Goal: Transaction & Acquisition: Purchase product/service

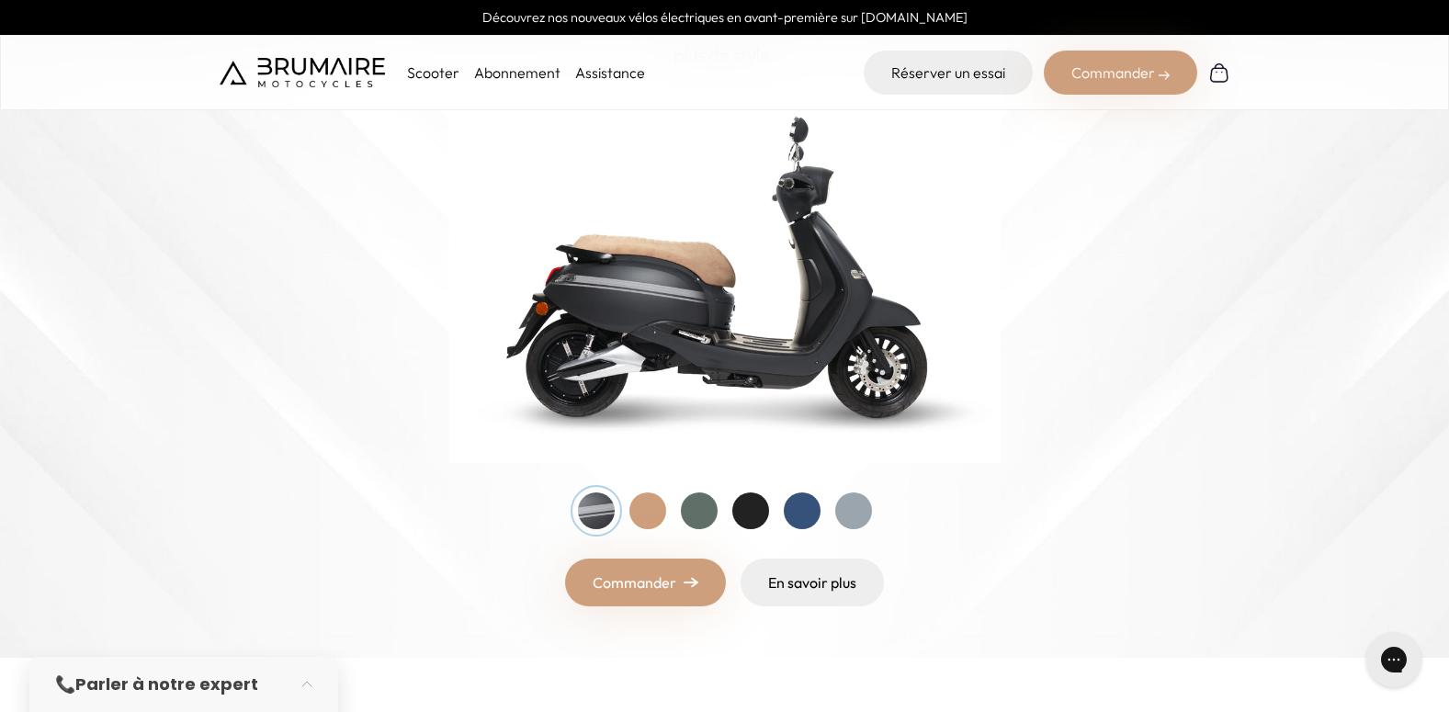
scroll to position [184, 0]
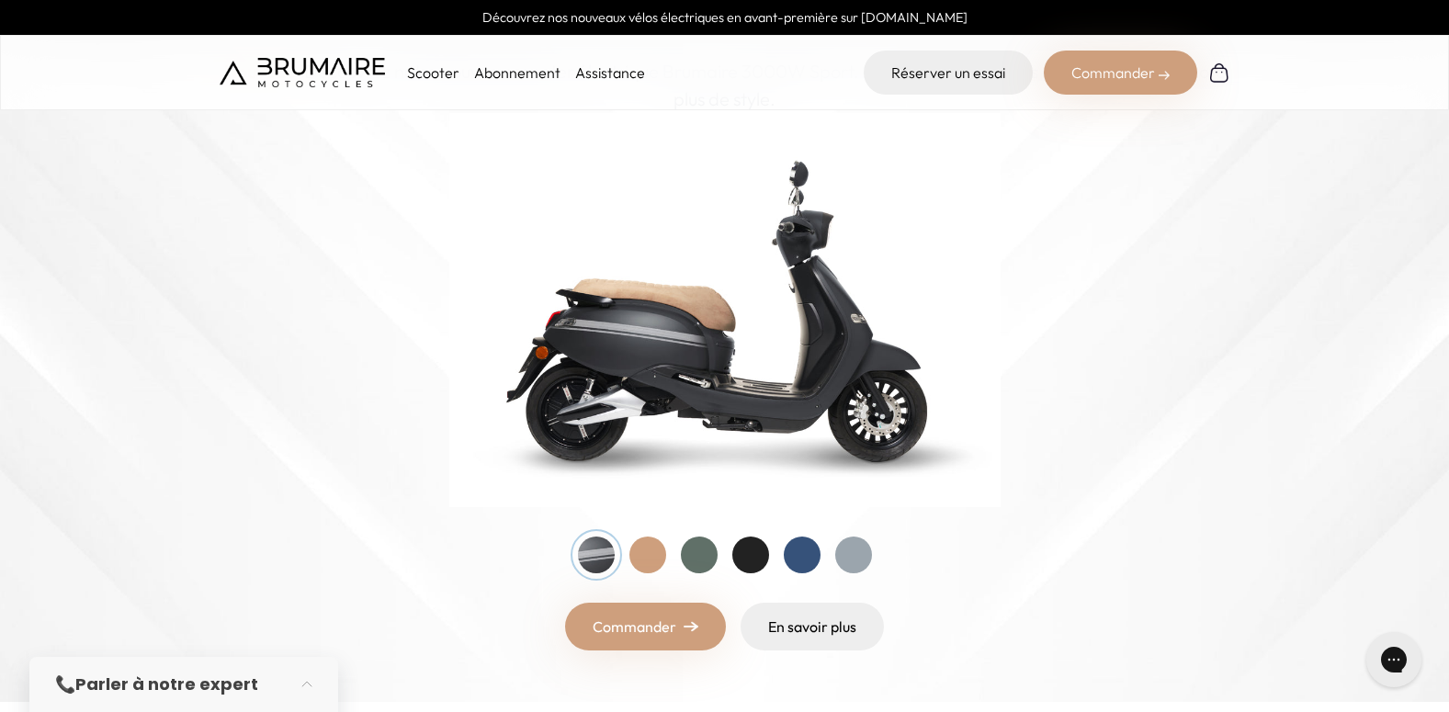
click at [645, 550] on div at bounding box center [647, 555] width 37 height 37
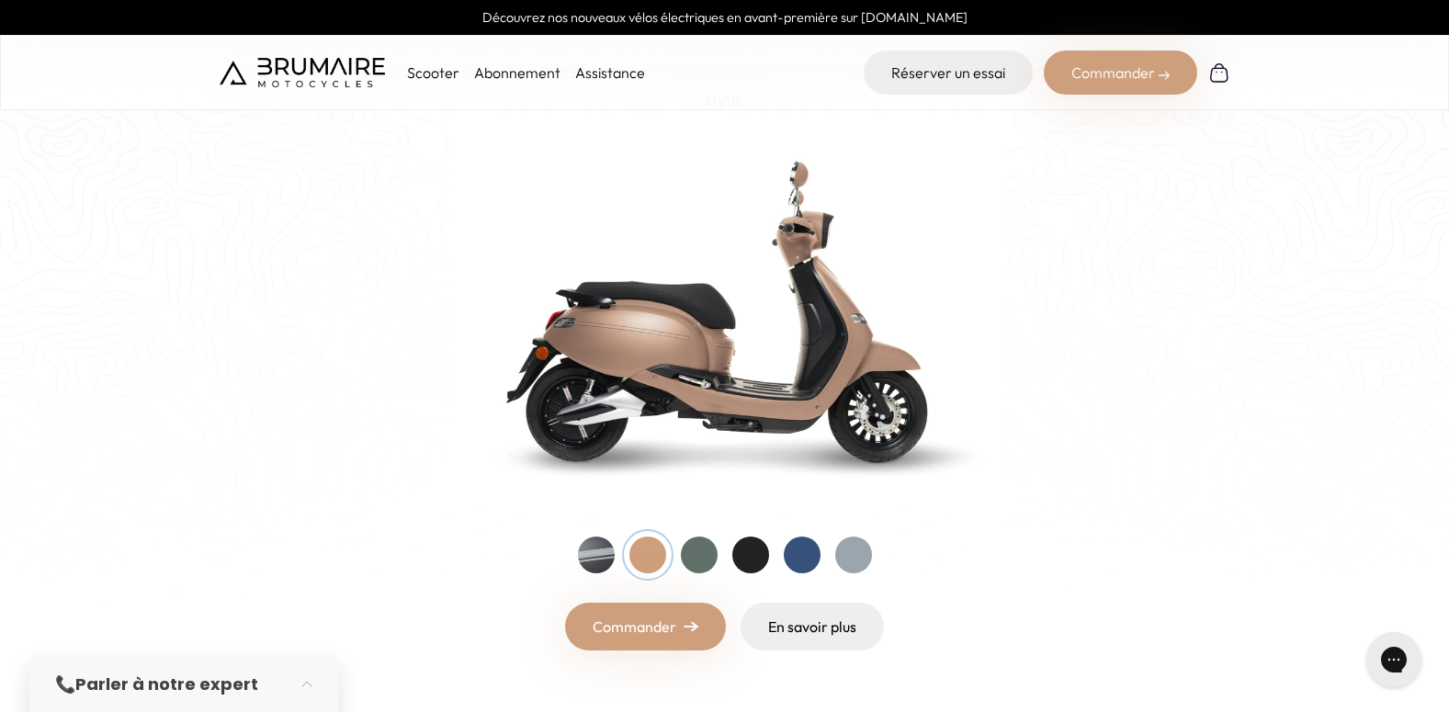
click at [715, 561] on div at bounding box center [699, 555] width 37 height 37
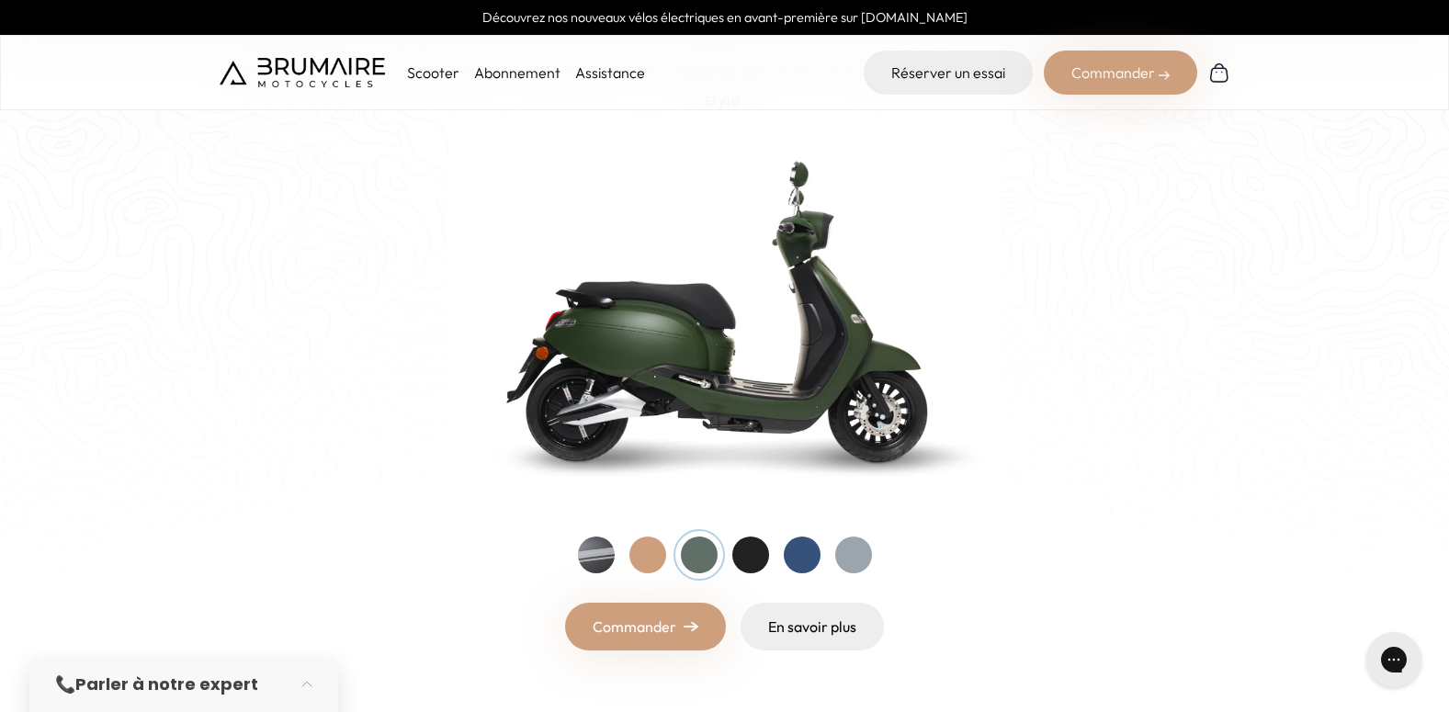
click at [754, 552] on div at bounding box center [750, 555] width 37 height 37
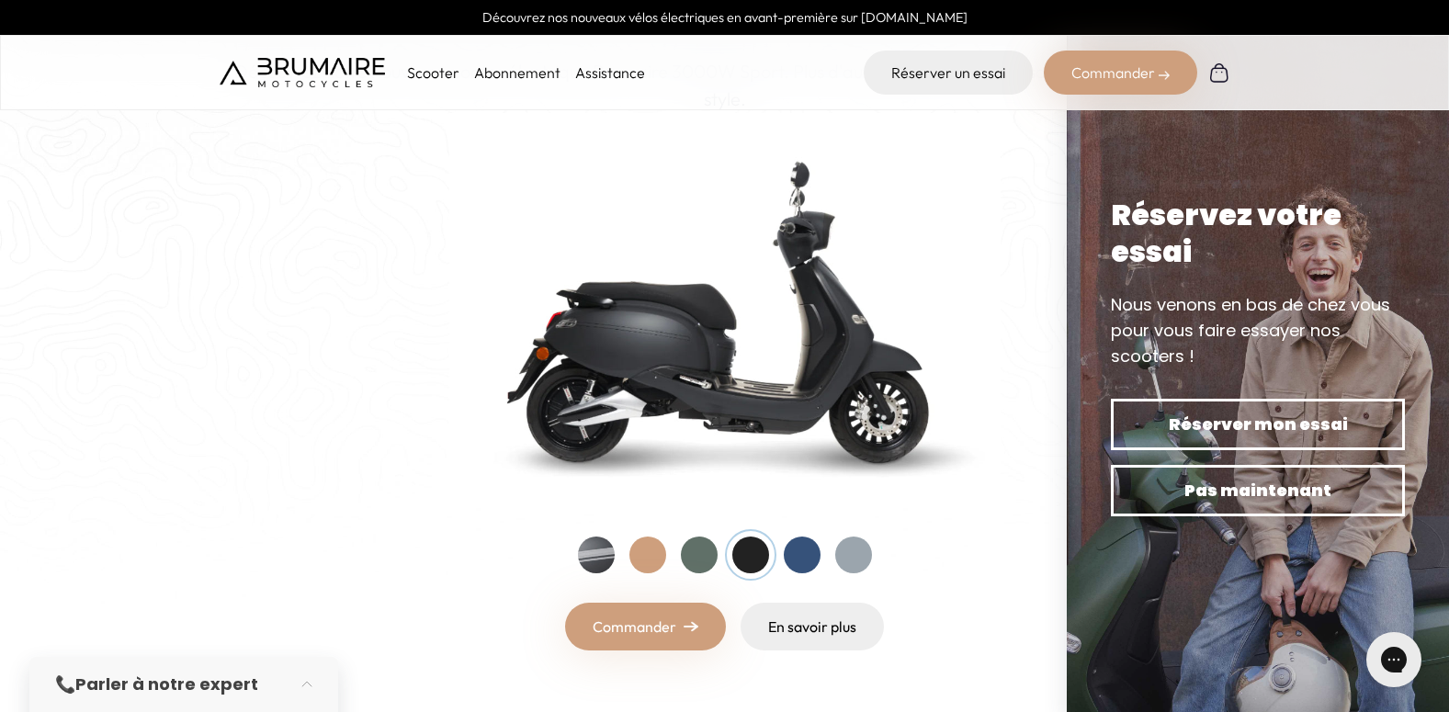
click at [607, 555] on div at bounding box center [596, 555] width 37 height 37
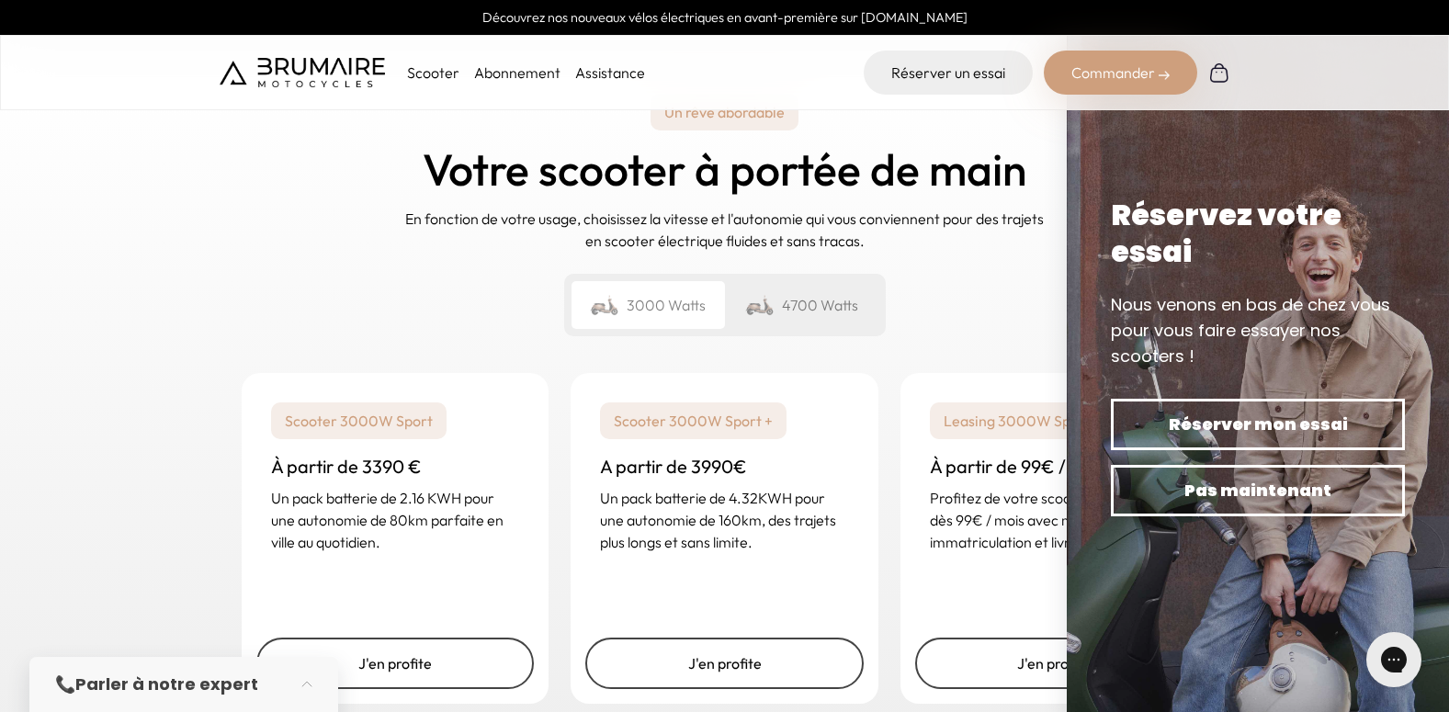
scroll to position [2665, 0]
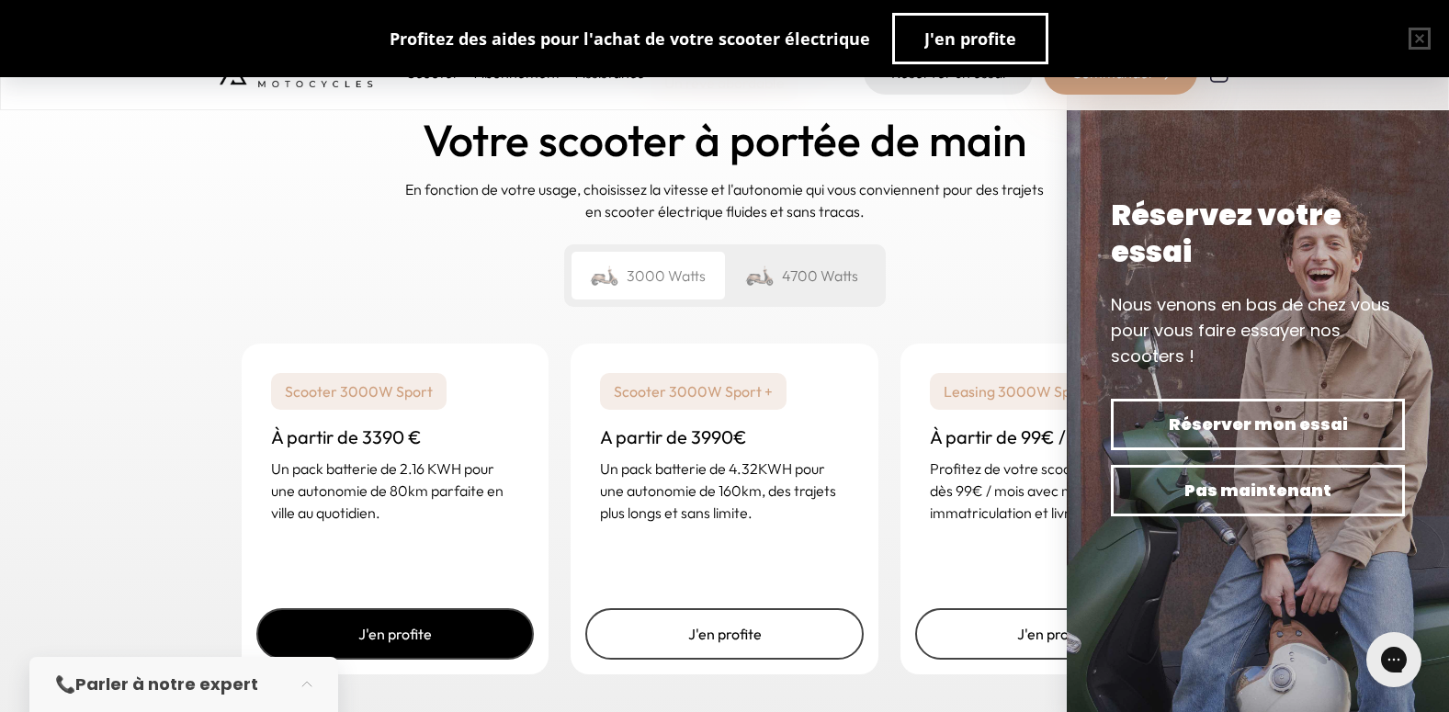
click at [437, 608] on link "J'en profite" at bounding box center [395, 633] width 278 height 51
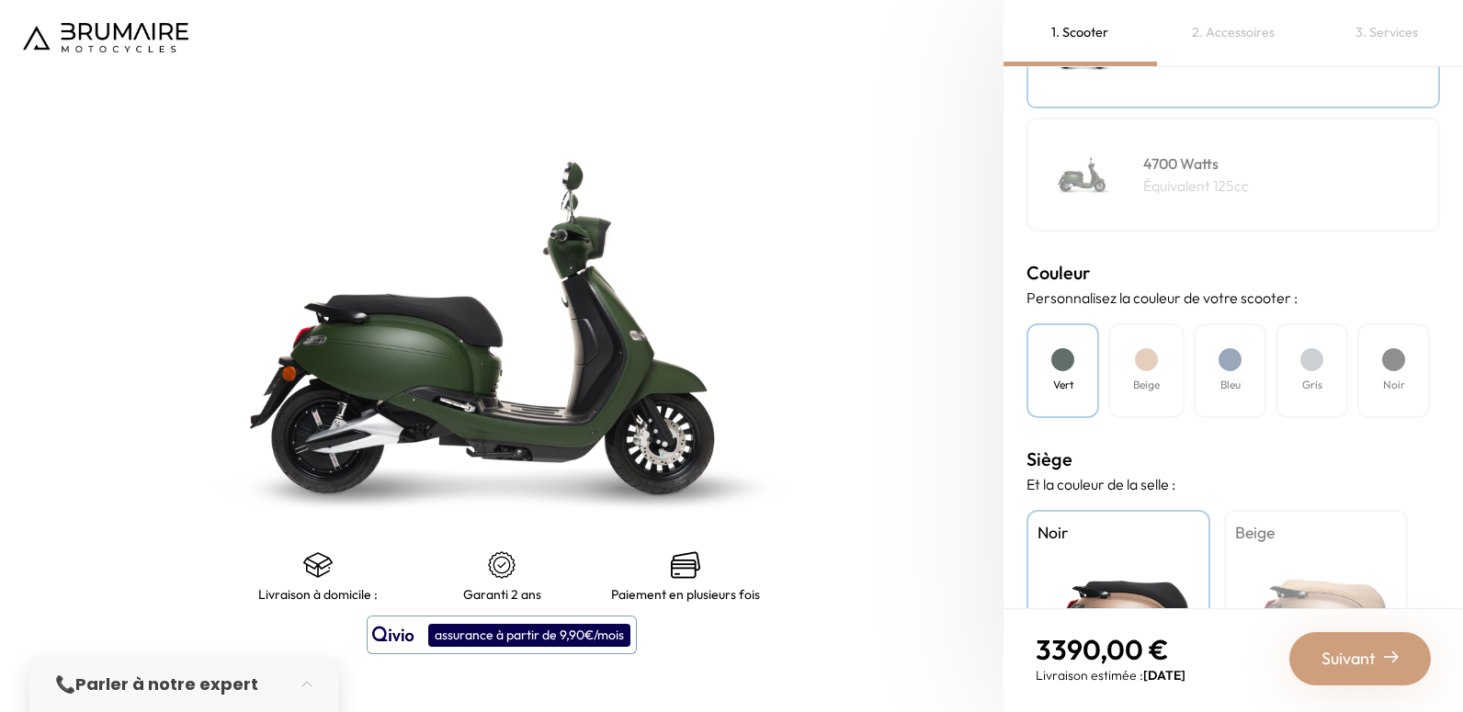
scroll to position [368, 0]
click at [1399, 354] on div at bounding box center [1393, 357] width 23 height 23
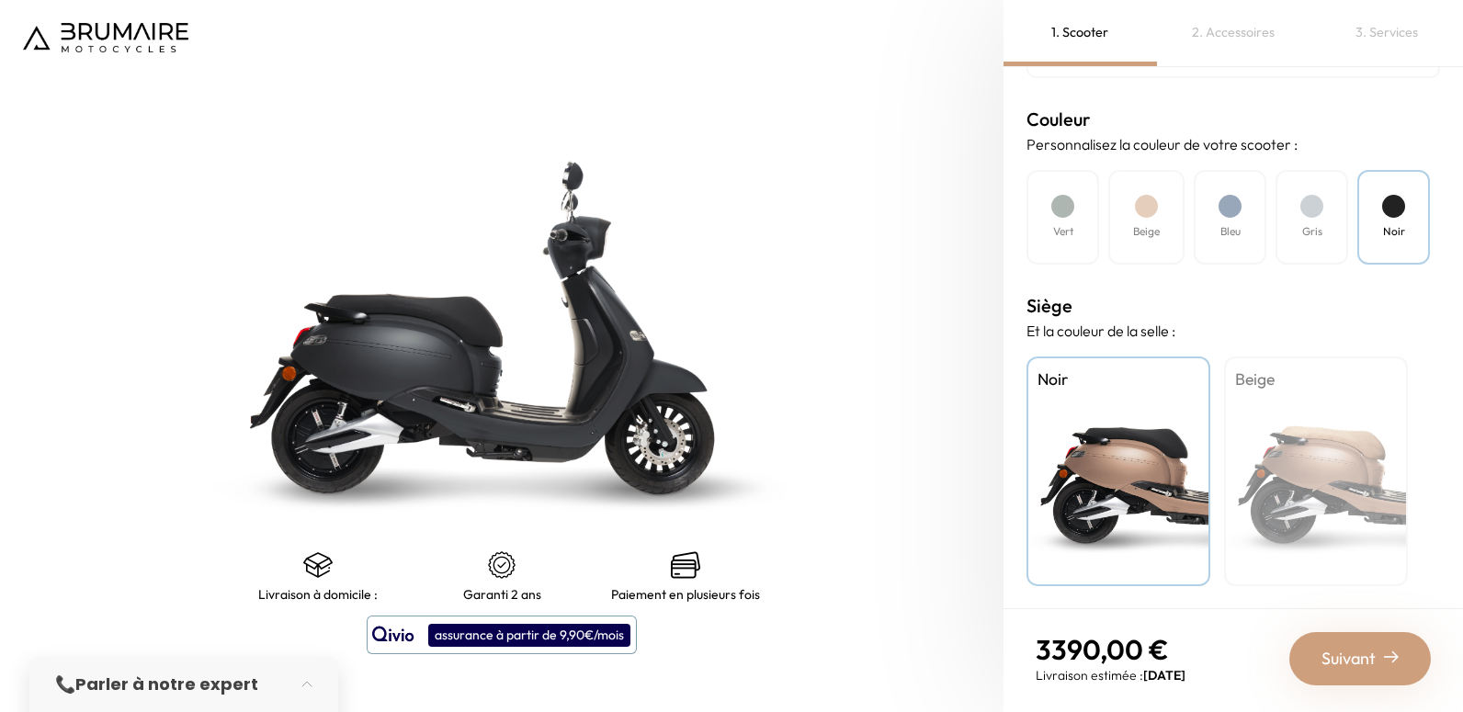
scroll to position [520, 0]
click at [1370, 652] on span "Suivant" at bounding box center [1348, 659] width 54 height 26
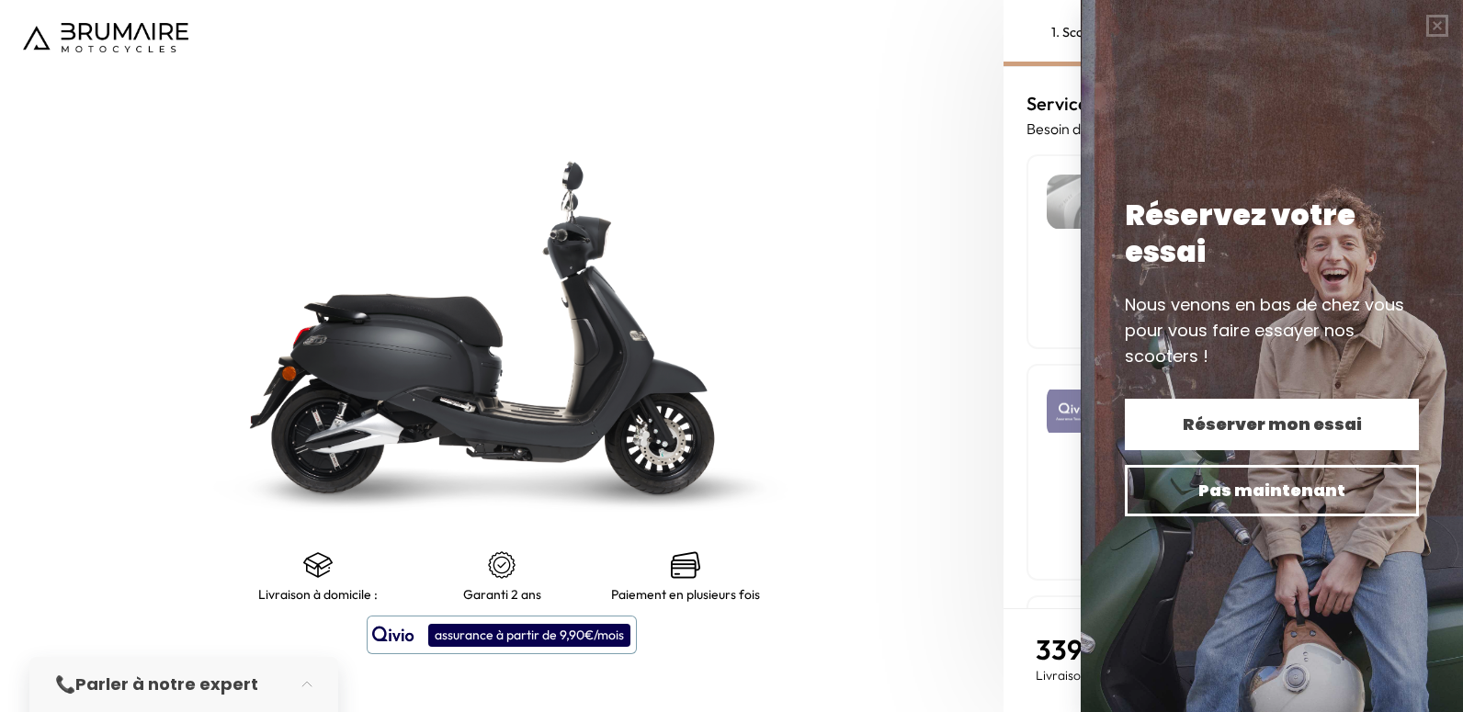
click at [1290, 427] on span "Réserver mon essai" at bounding box center [1272, 425] width 230 height 26
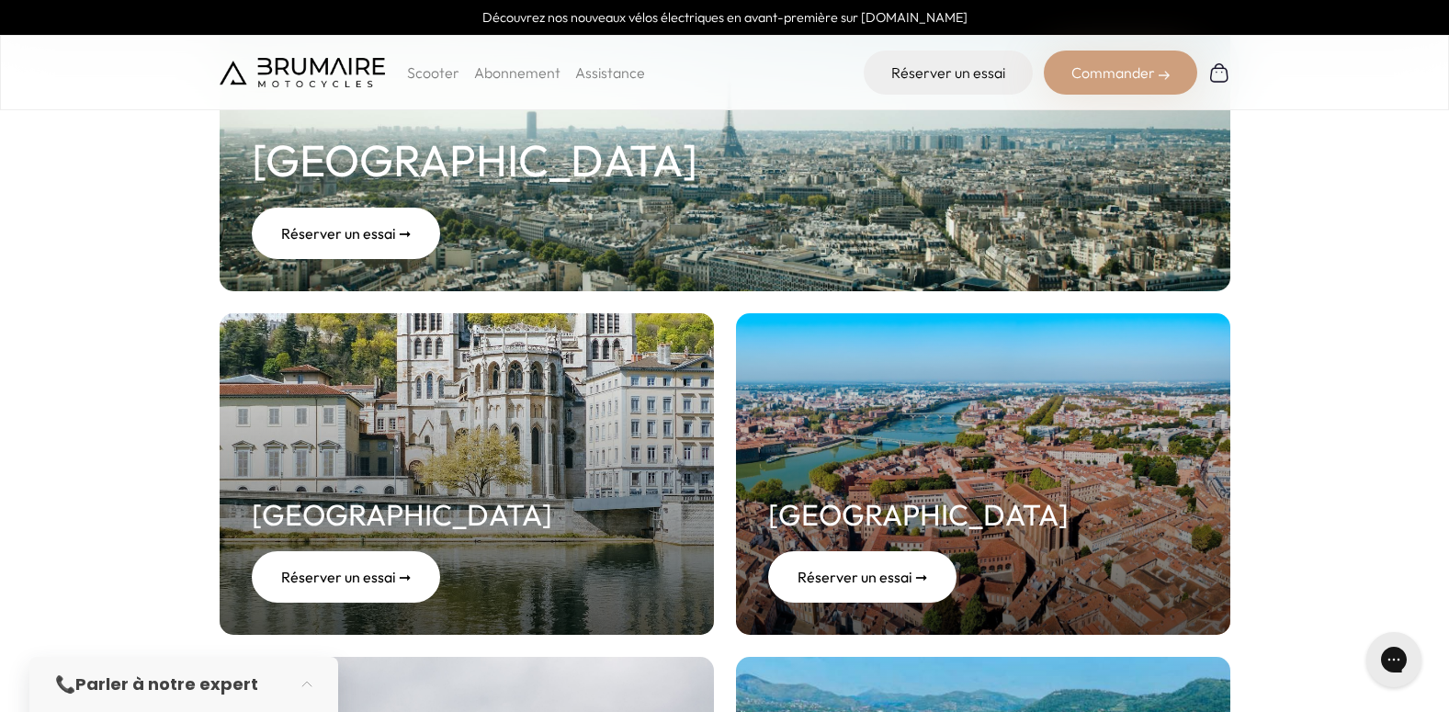
scroll to position [200, 0]
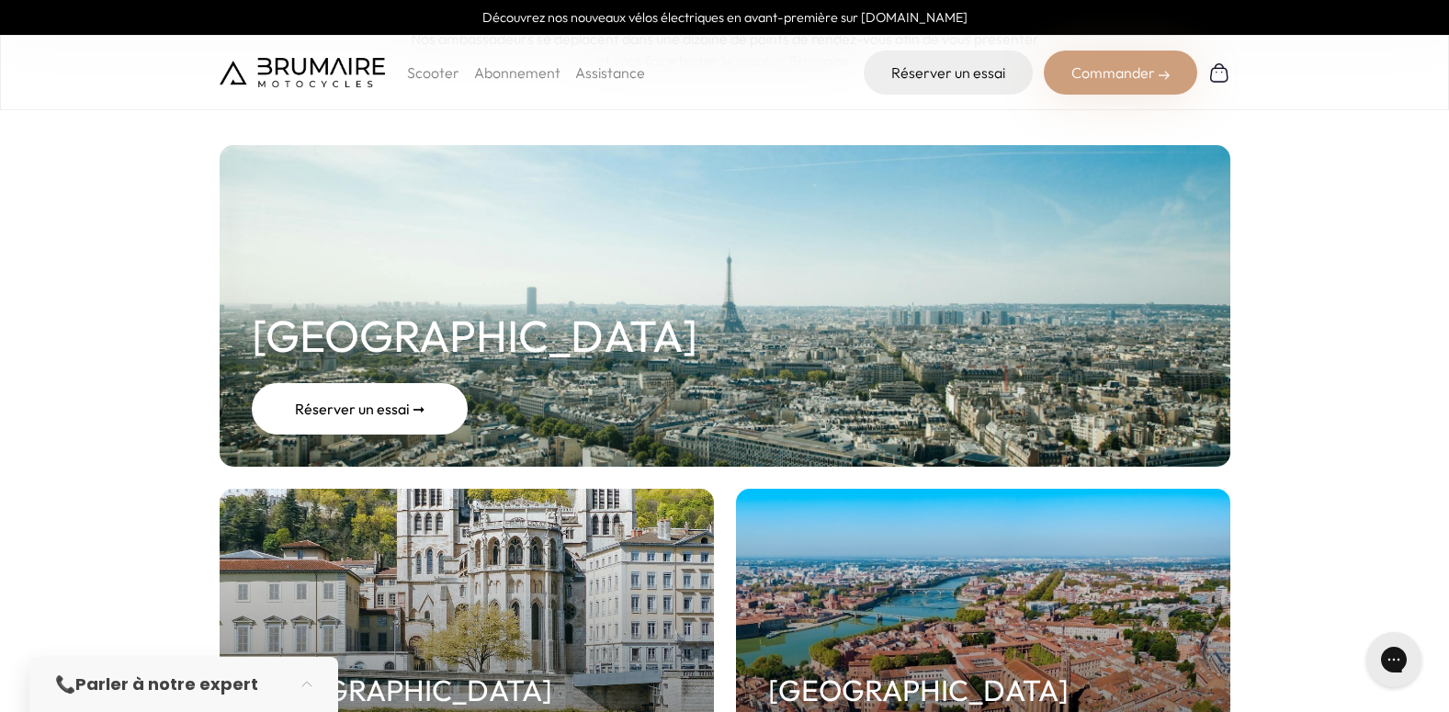
click at [431, 410] on div "Réserver un essai ➞" at bounding box center [360, 408] width 216 height 51
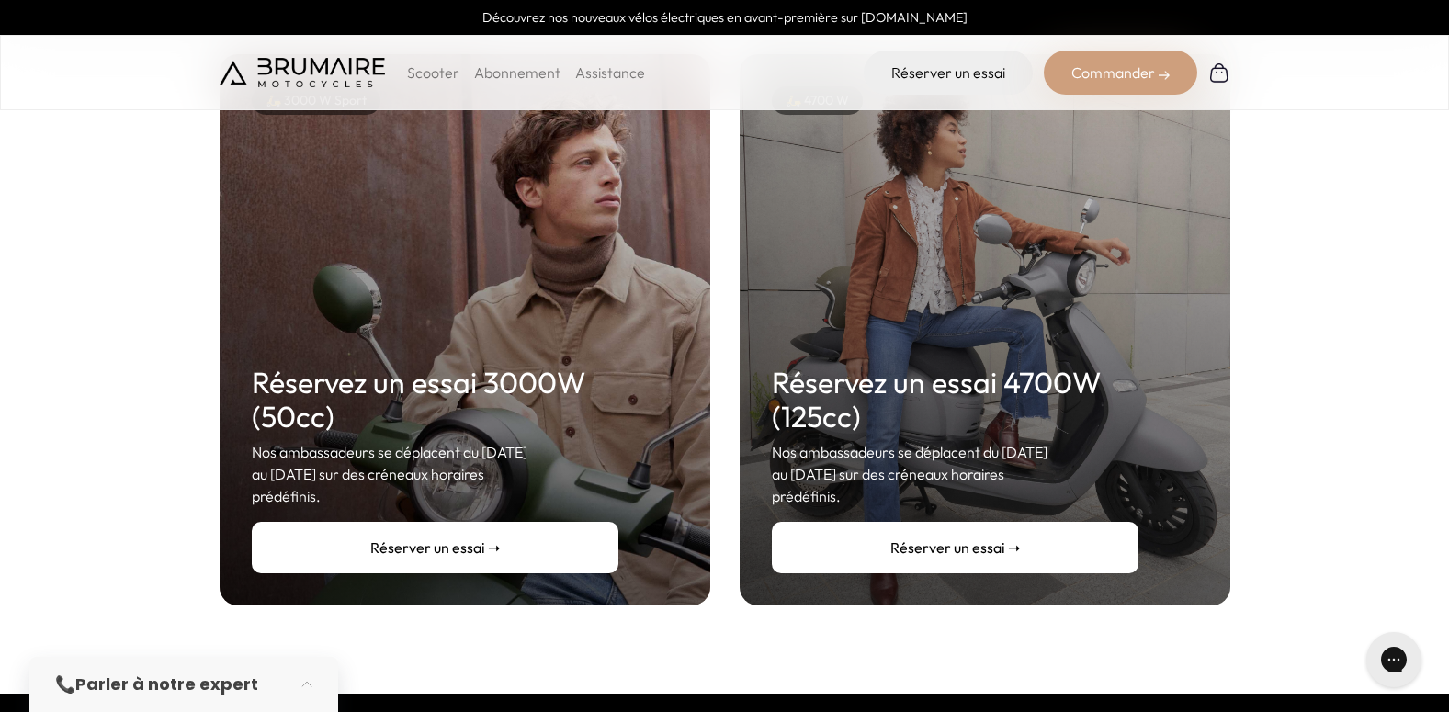
scroll to position [368, 0]
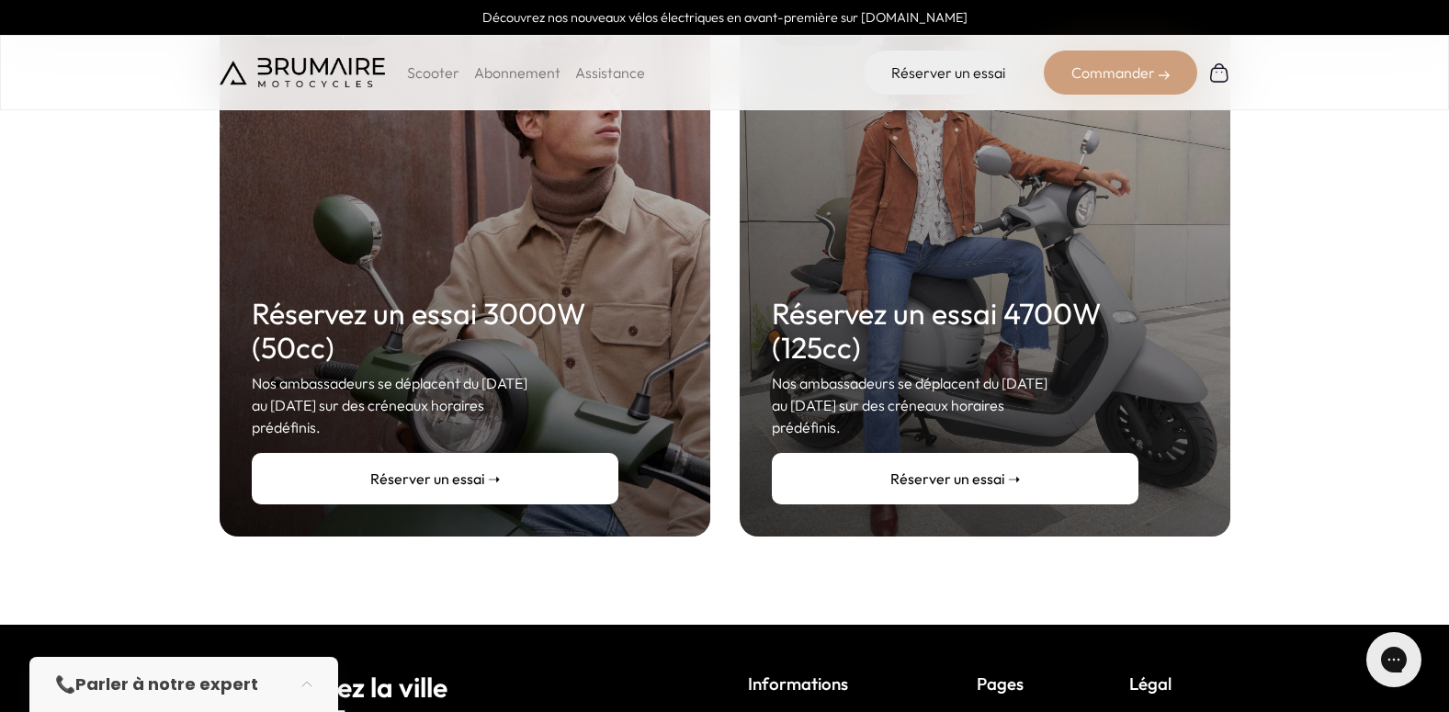
click at [498, 457] on link "Réserver un essai ➝" at bounding box center [435, 478] width 367 height 51
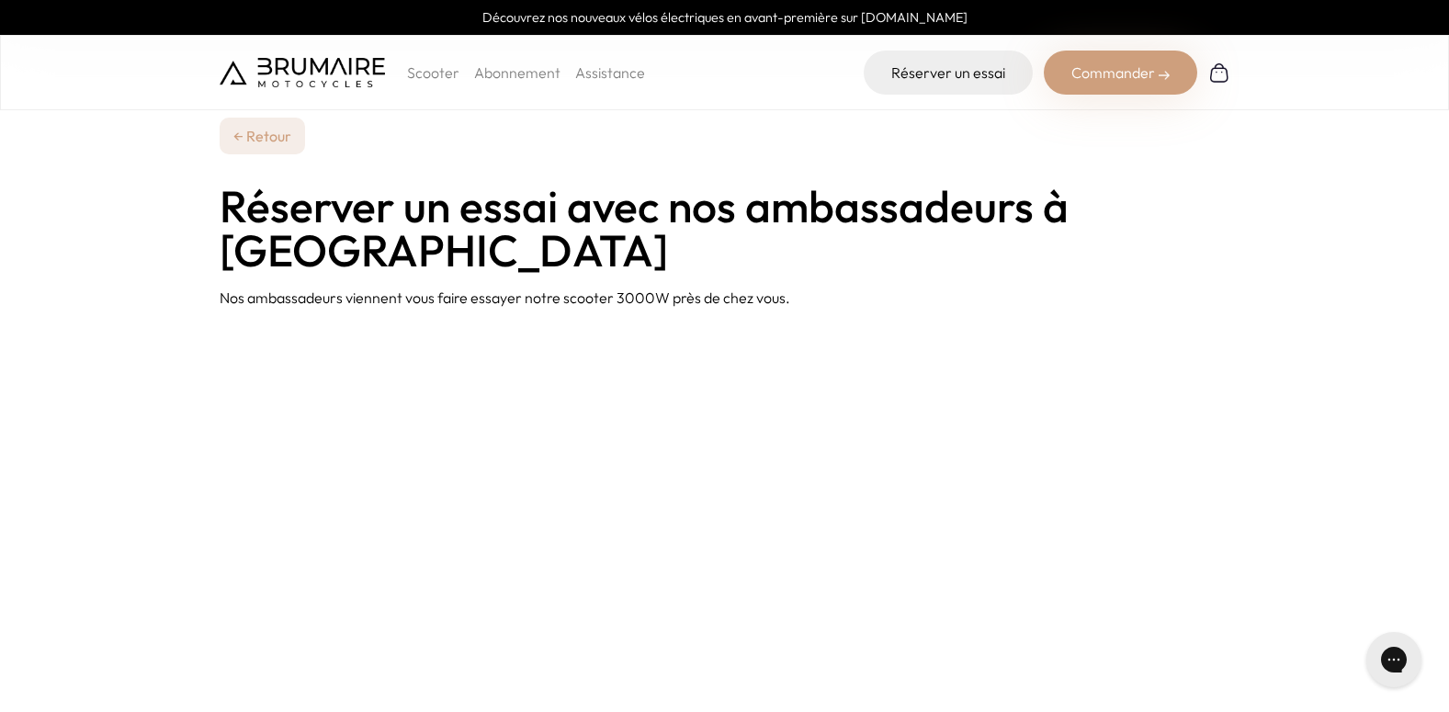
click at [522, 67] on link "Abonnement" at bounding box center [517, 72] width 86 height 18
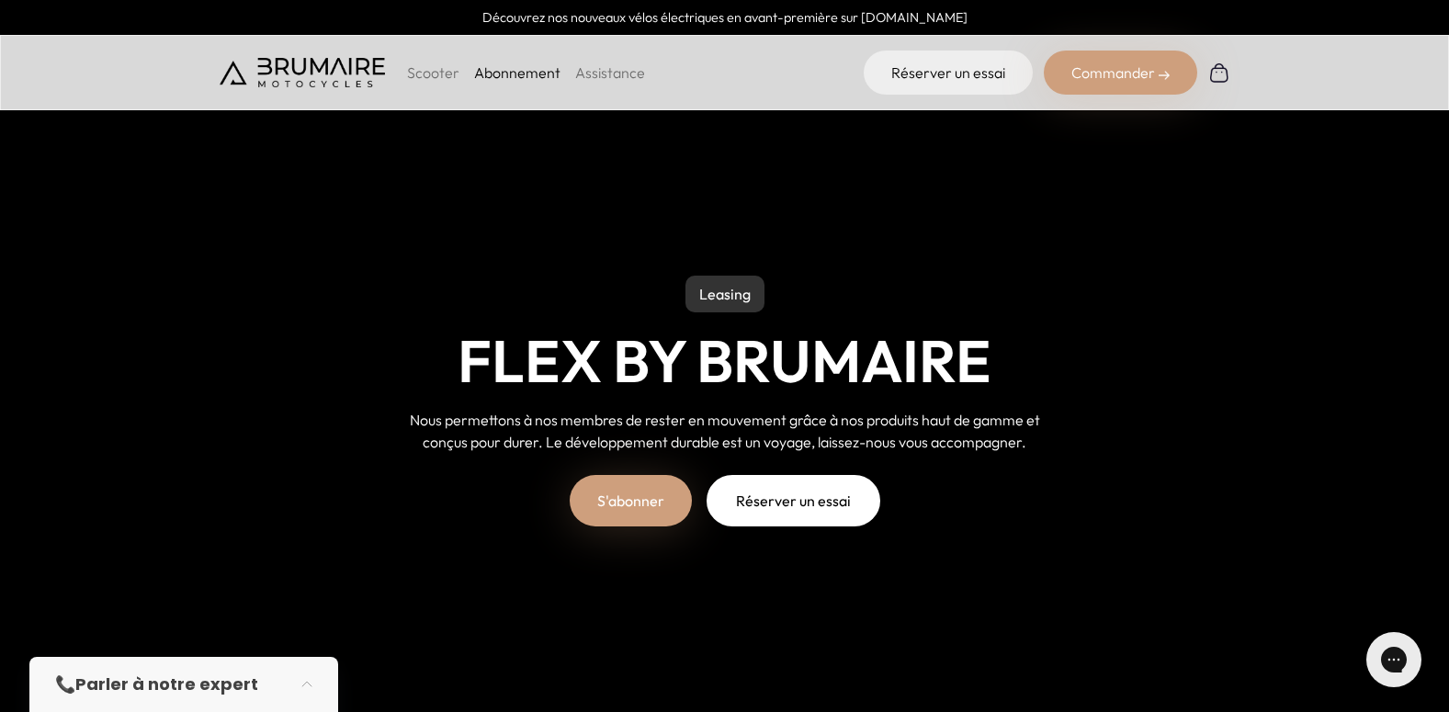
click at [661, 486] on link "S'abonner" at bounding box center [631, 500] width 122 height 51
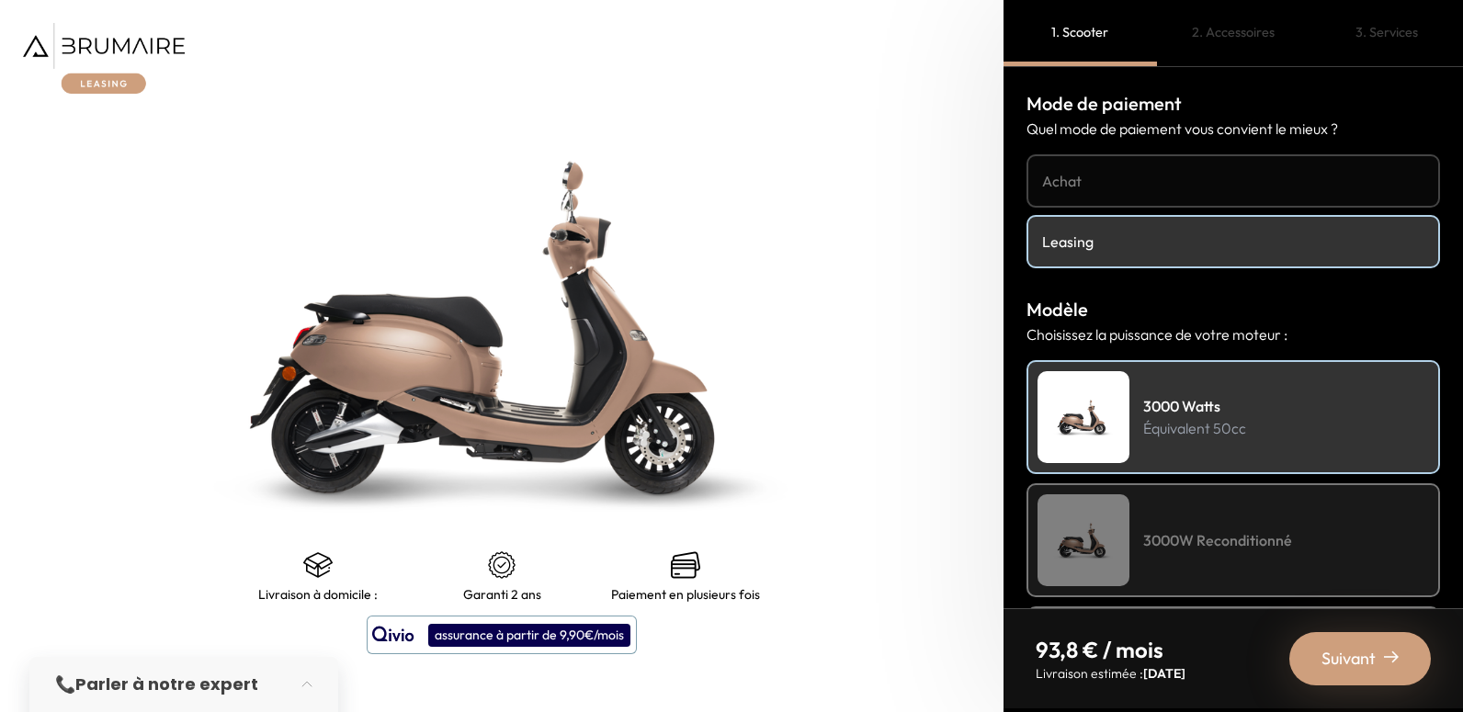
click at [1085, 178] on h4 "Achat" at bounding box center [1233, 181] width 382 height 22
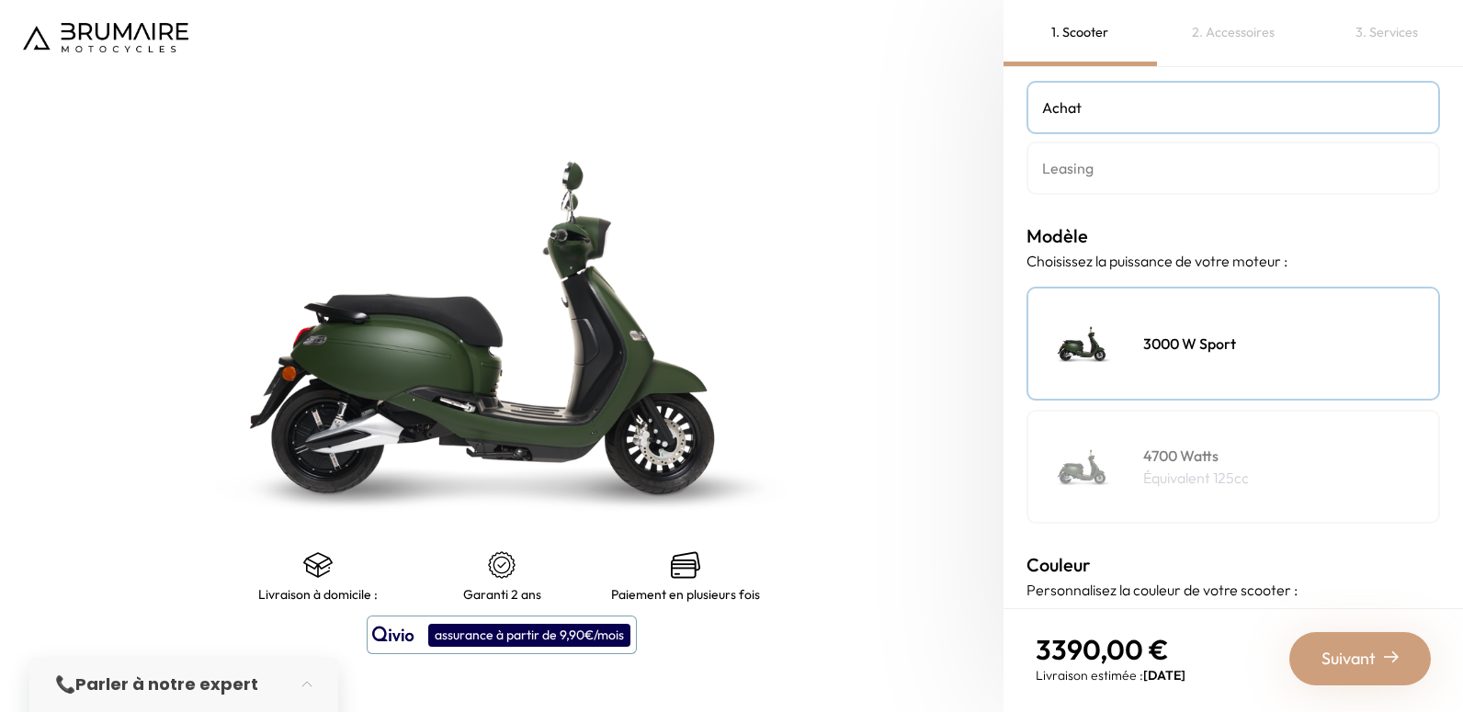
scroll to position [184, 0]
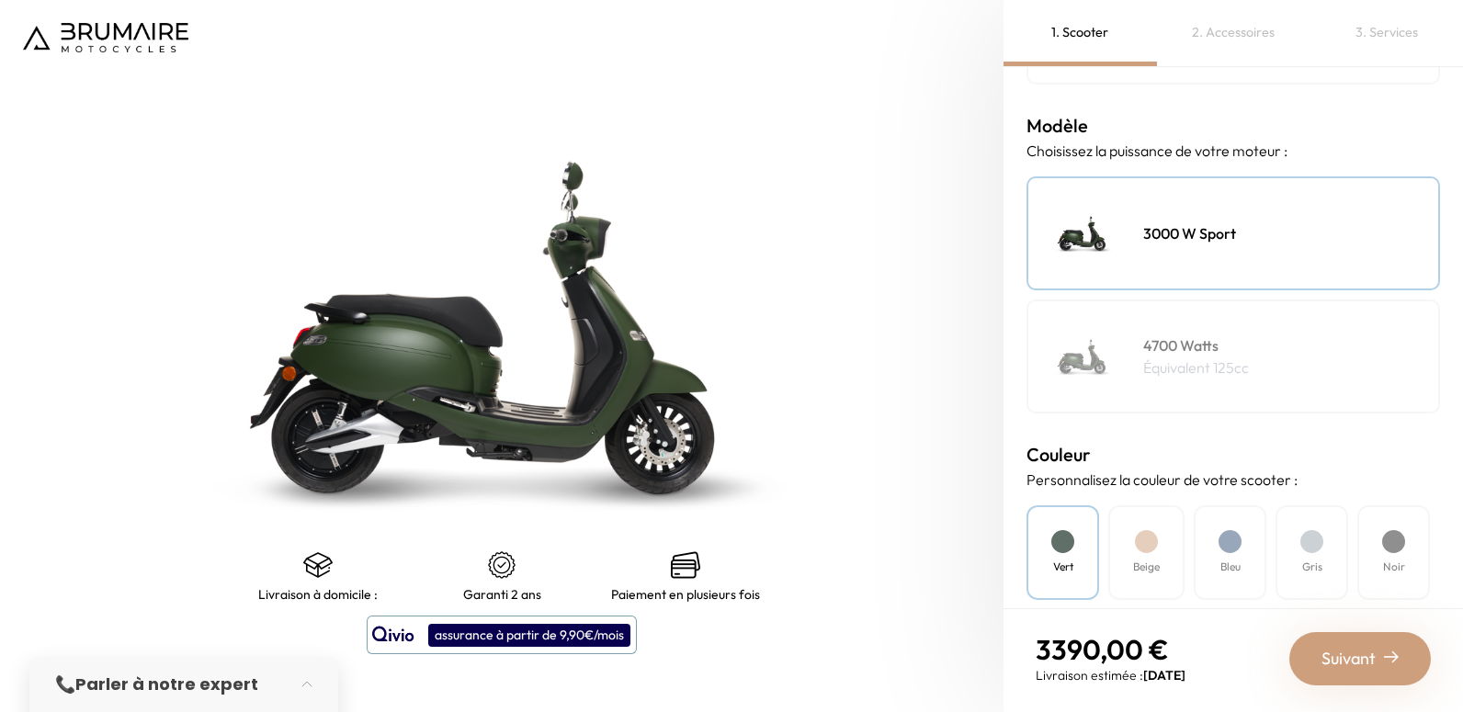
click at [1389, 539] on div at bounding box center [1393, 541] width 23 height 23
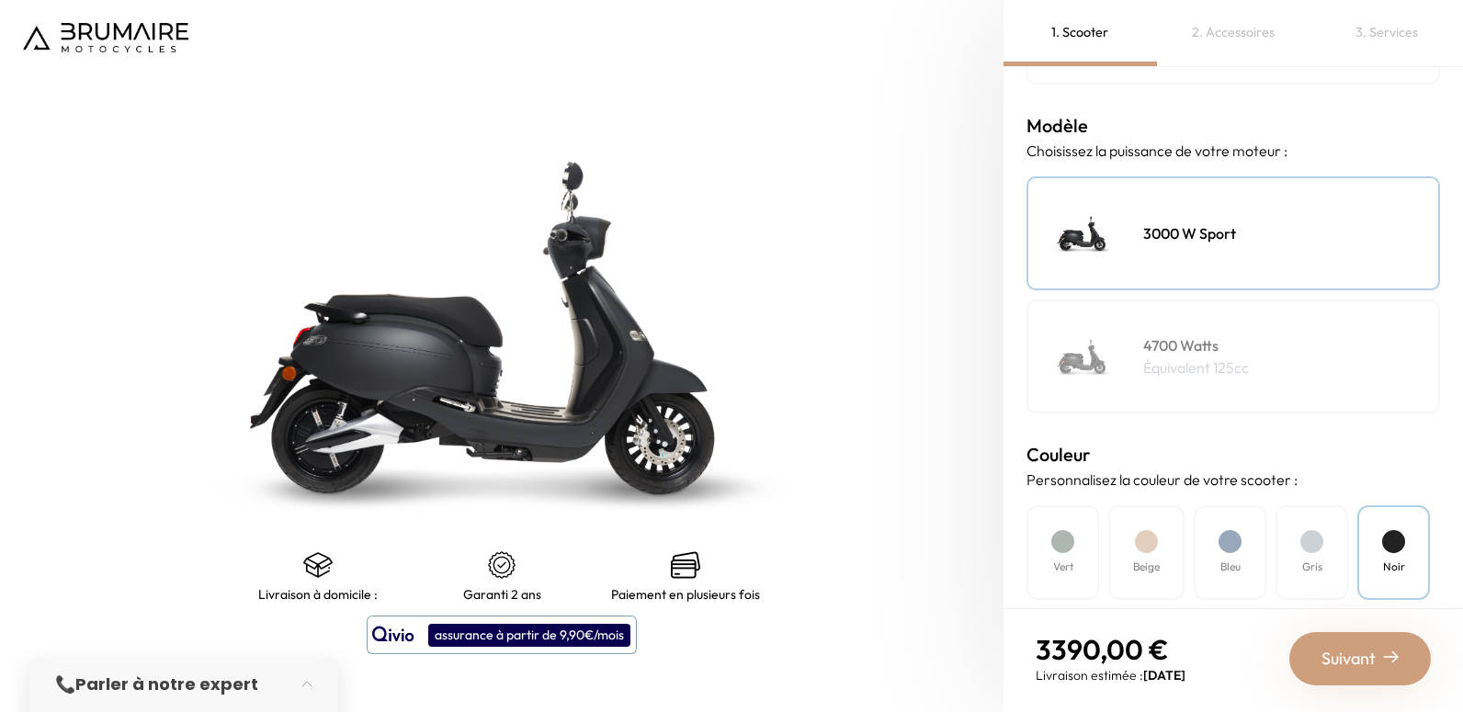
click at [1380, 644] on div "Suivant" at bounding box center [1360, 658] width 142 height 53
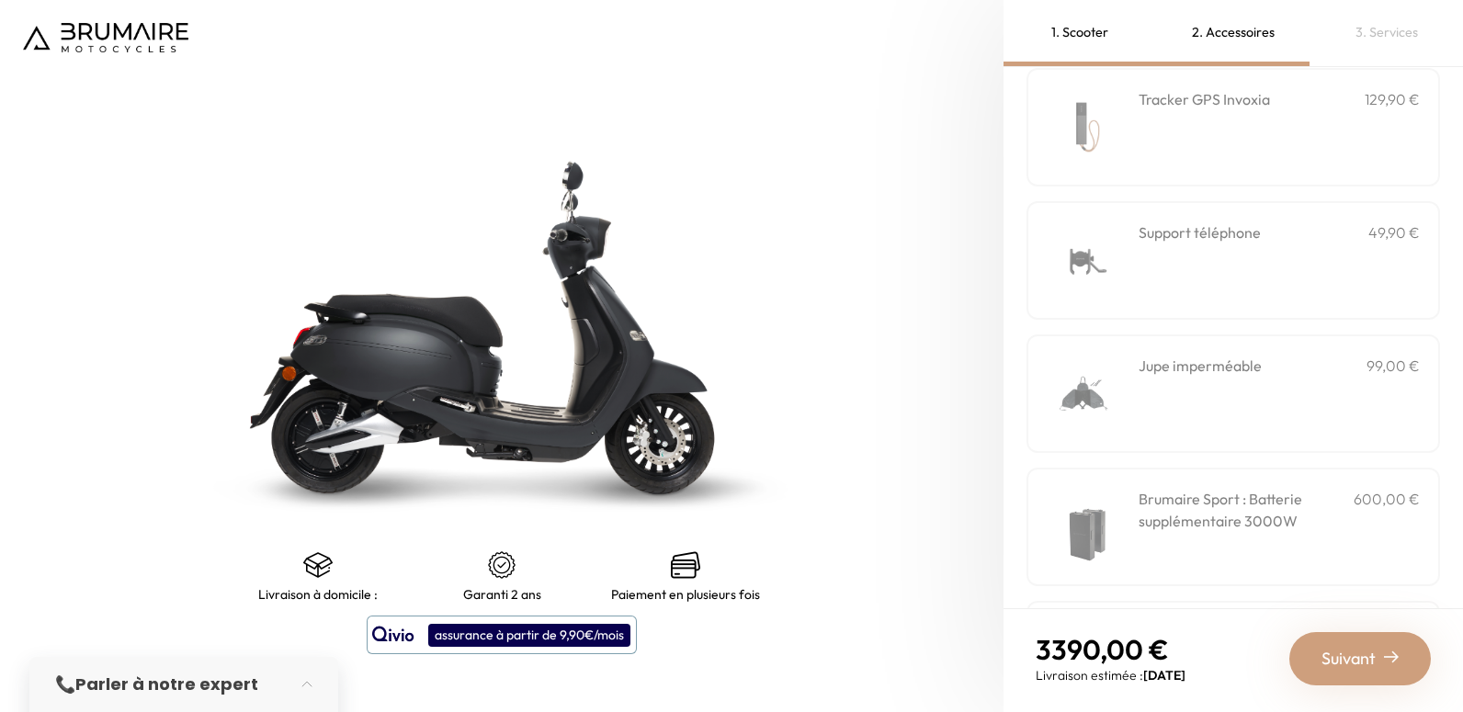
scroll to position [620, 0]
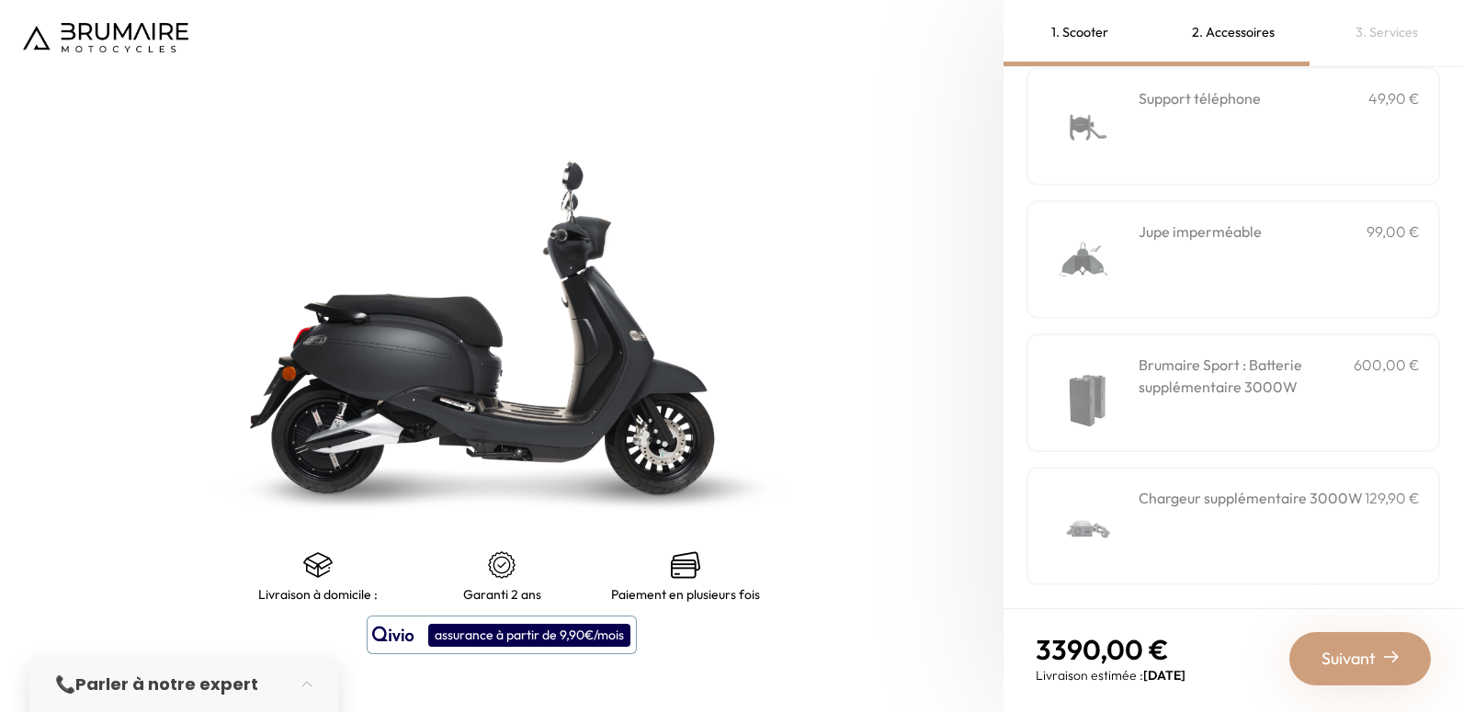
click at [1361, 657] on span "Suivant" at bounding box center [1348, 659] width 54 height 26
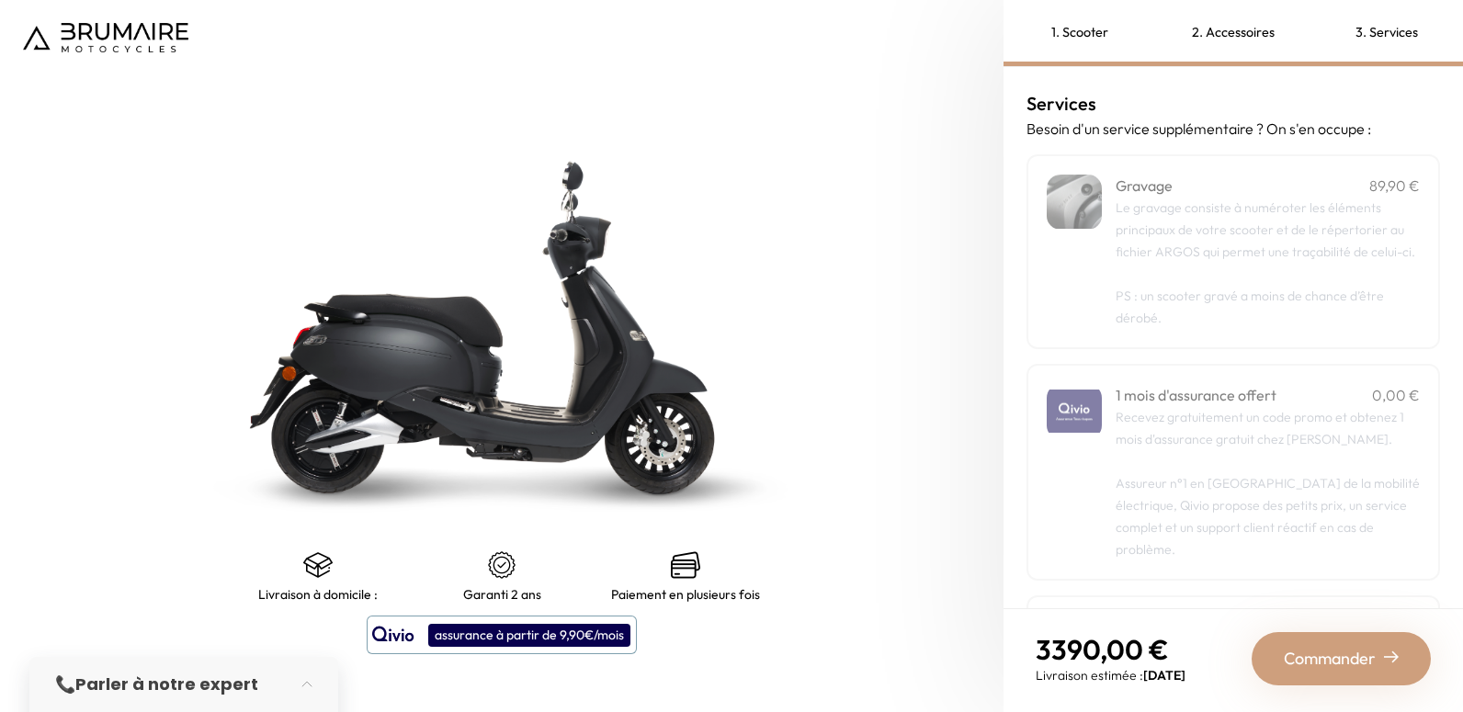
click at [1345, 647] on span "Commander" at bounding box center [1330, 659] width 92 height 26
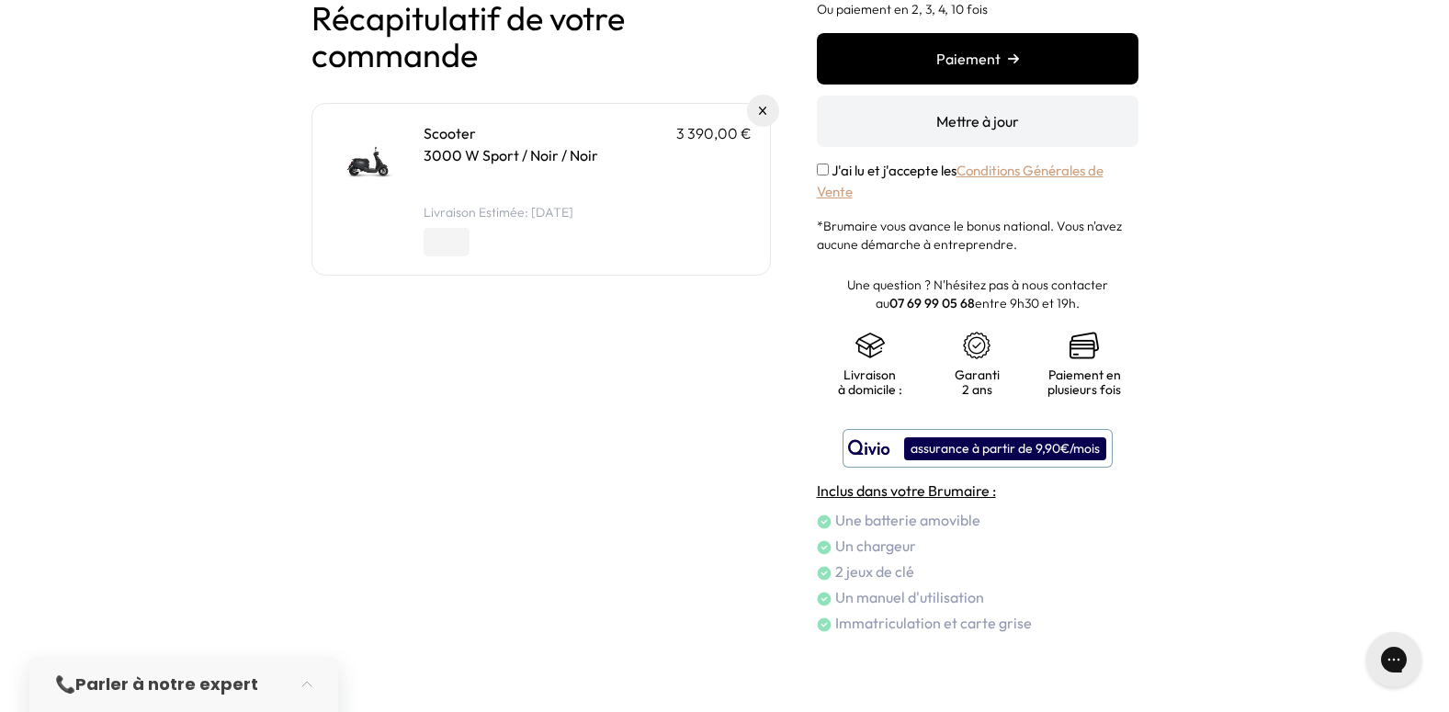
scroll to position [144, 0]
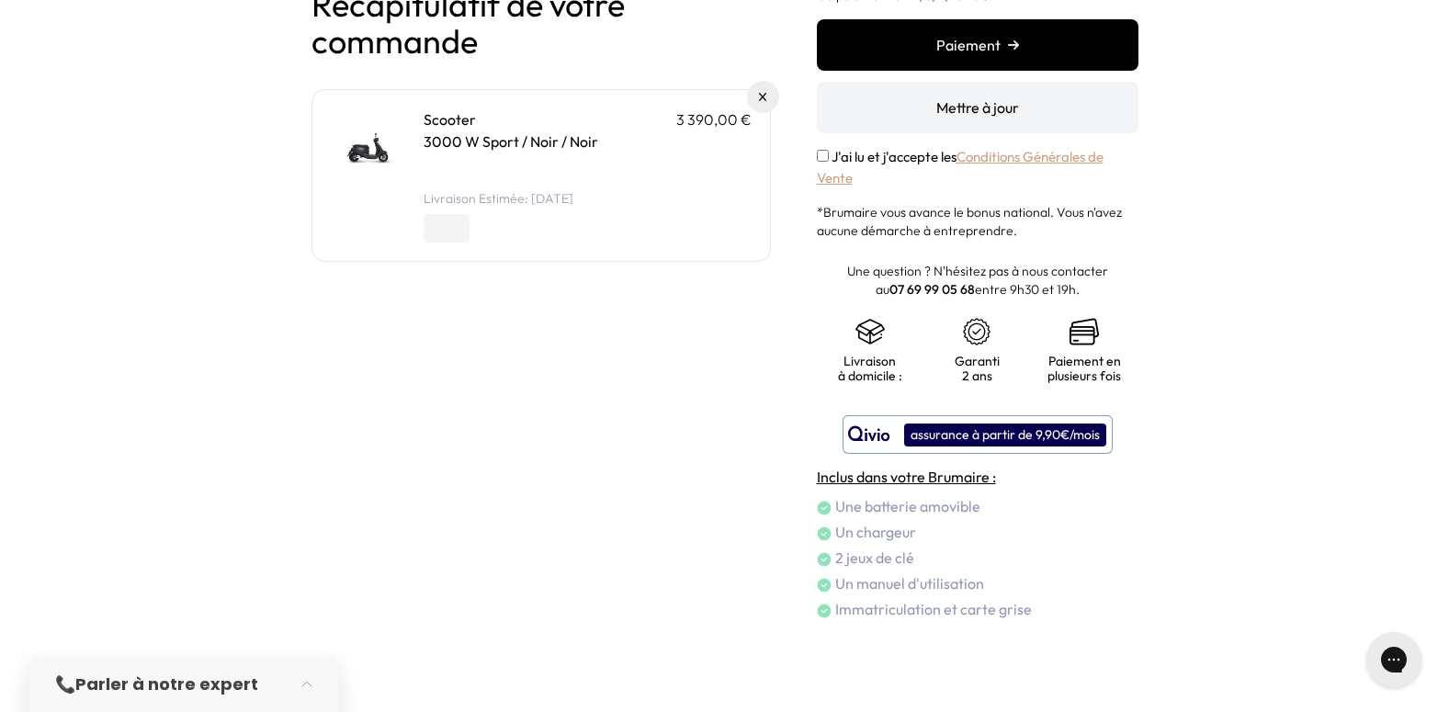
click at [820, 149] on div "J'ai lu et j'accepte les Conditions Générales de Vente" at bounding box center [978, 167] width 322 height 41
click at [975, 40] on button "Paiement" at bounding box center [978, 44] width 322 height 51
